Goal: Register for event/course

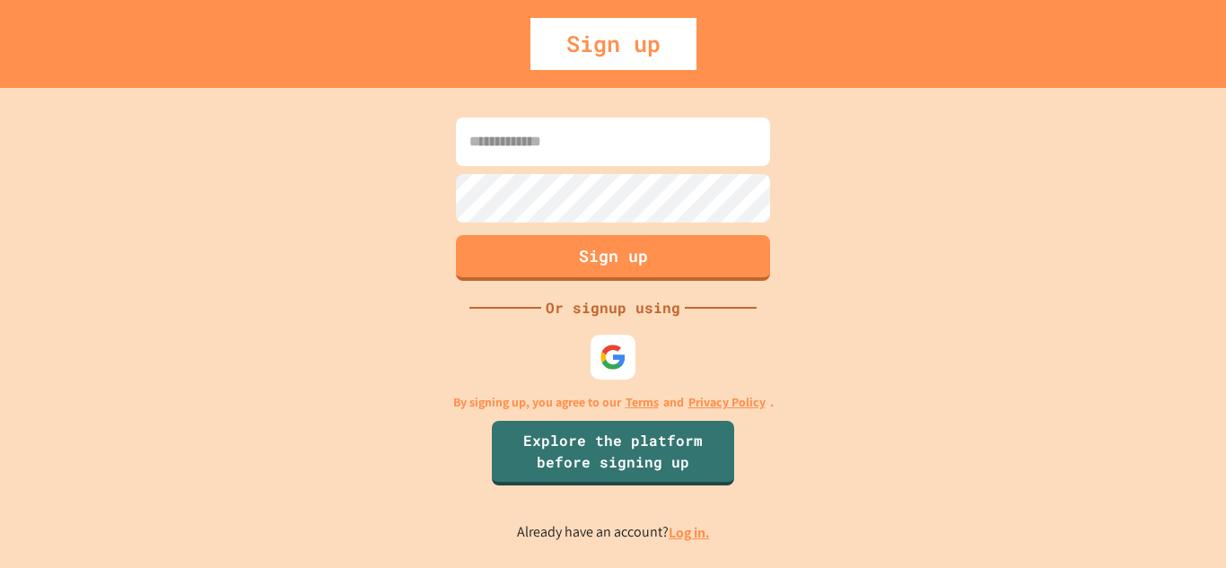
click at [613, 153] on input at bounding box center [613, 142] width 314 height 48
click at [600, 349] on img at bounding box center [614, 357] width 30 height 30
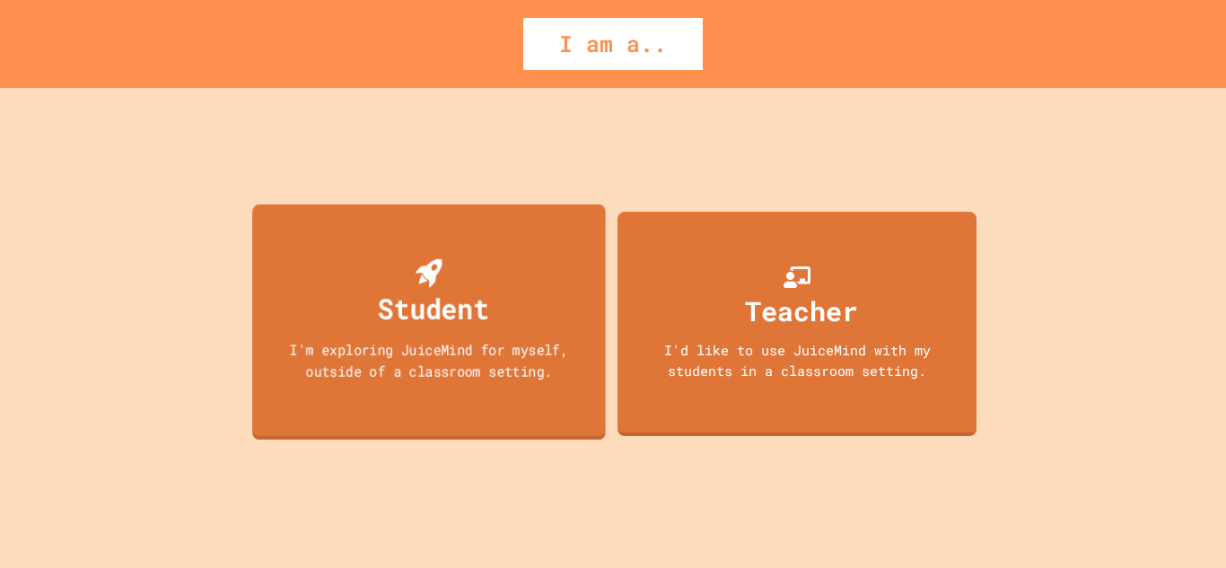
click at [574, 402] on div "Student I'm exploring JuiceMind for myself, outside of a classroom setting." at bounding box center [429, 322] width 354 height 236
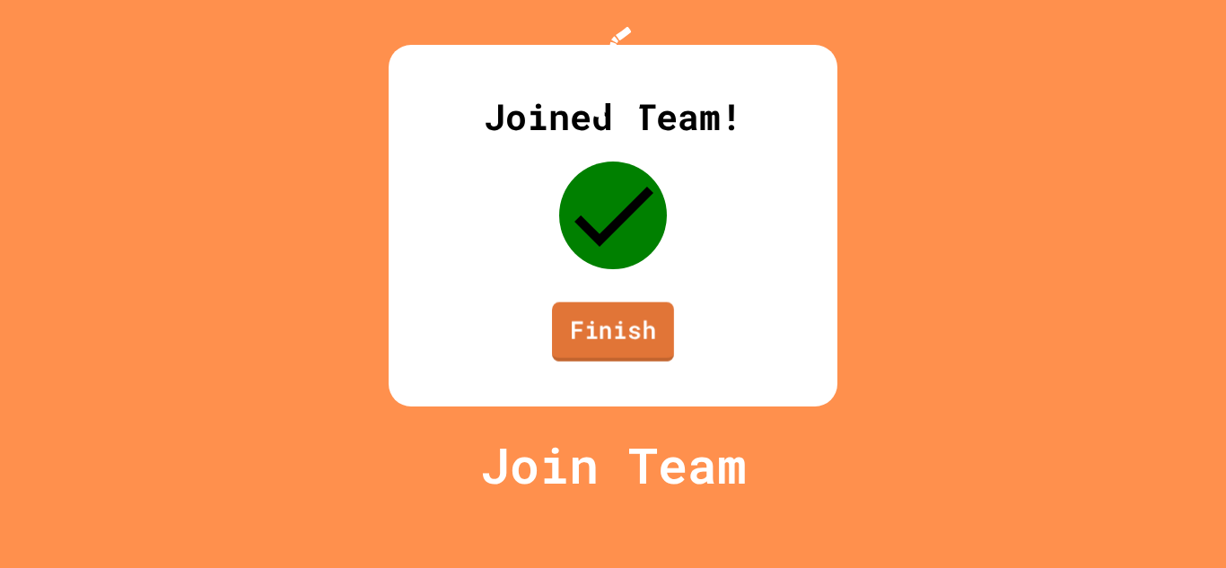
click at [599, 362] on link "Finish" at bounding box center [613, 331] width 122 height 59
